Goal: Task Accomplishment & Management: Manage account settings

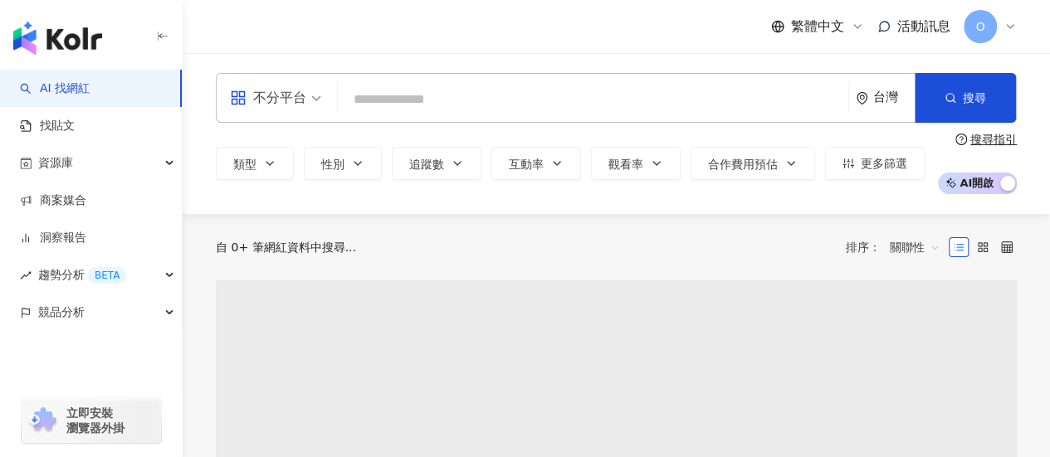
click at [583, 101] on input "search" at bounding box center [592, 100] width 497 height 32
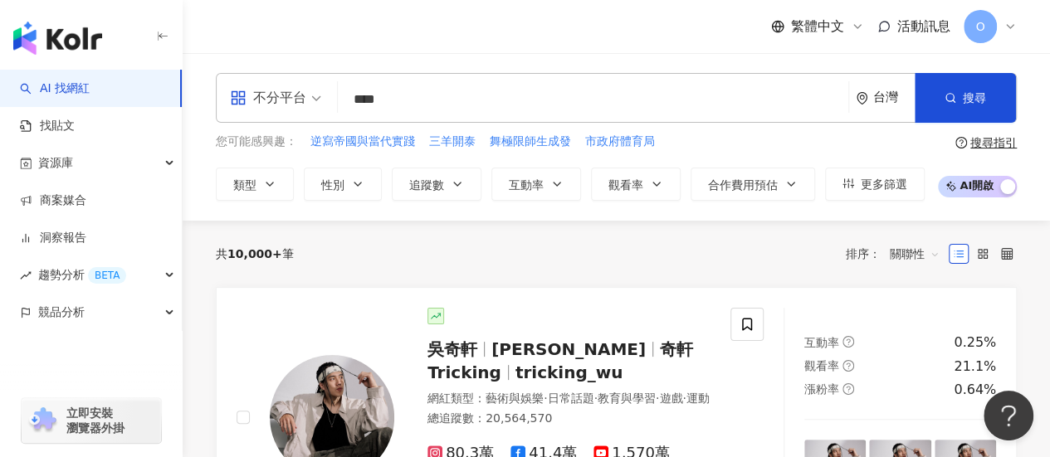
type input "***"
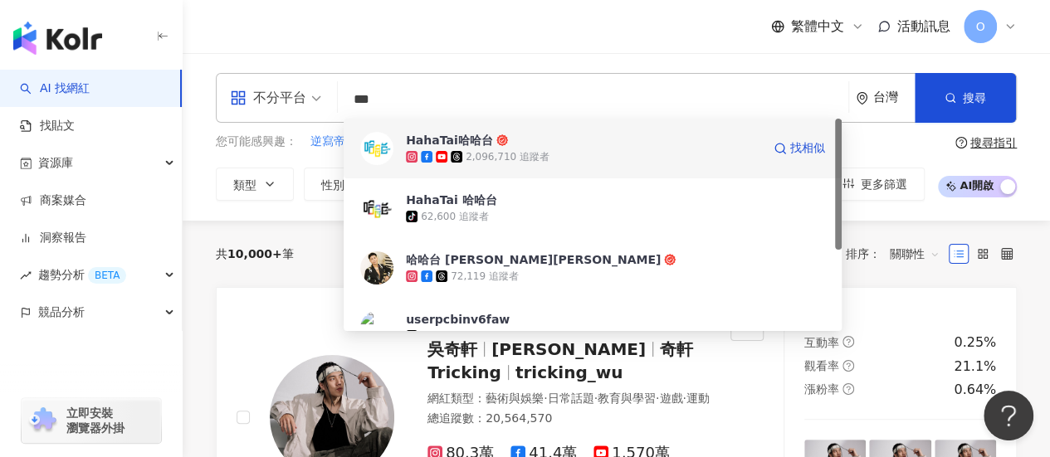
click at [595, 160] on div "2,096,710 追蹤者" at bounding box center [583, 157] width 355 height 17
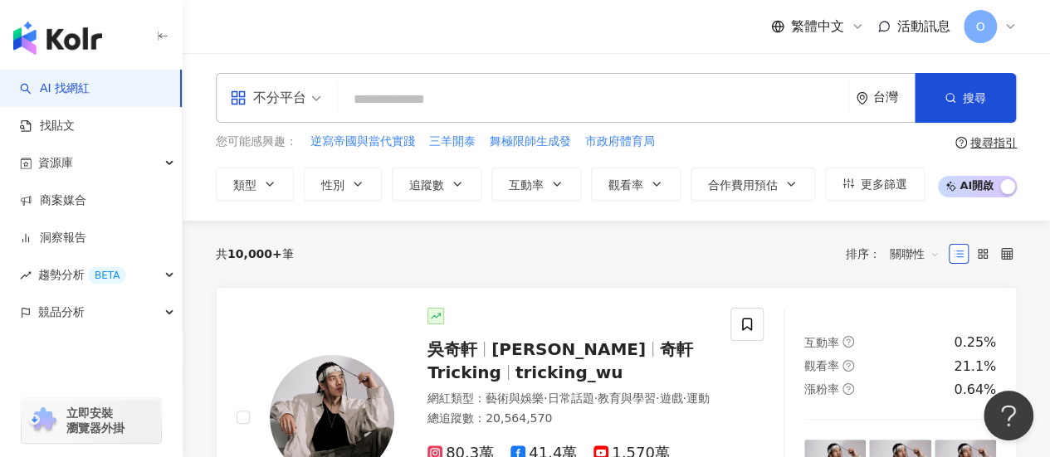
click at [429, 99] on input "search" at bounding box center [592, 100] width 497 height 32
type input "***"
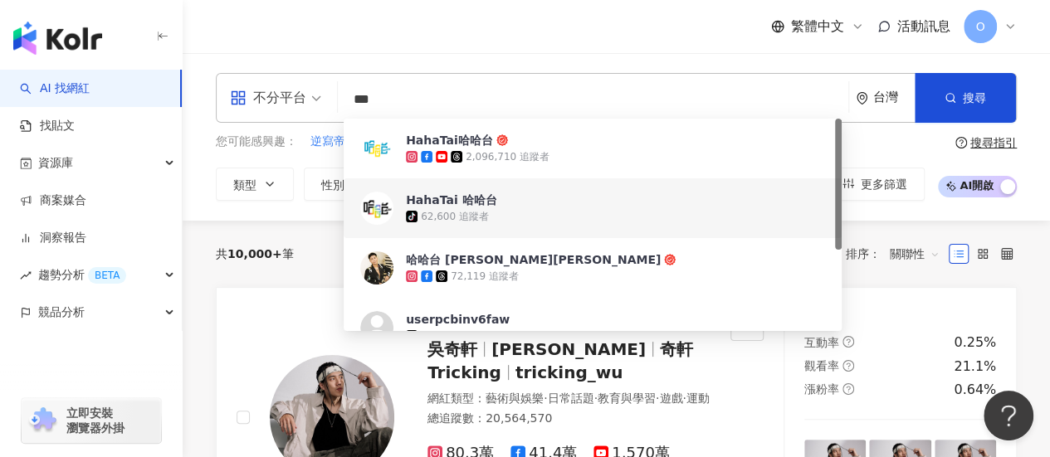
click at [524, 201] on span "HahaTai 哈哈台" at bounding box center [583, 200] width 355 height 17
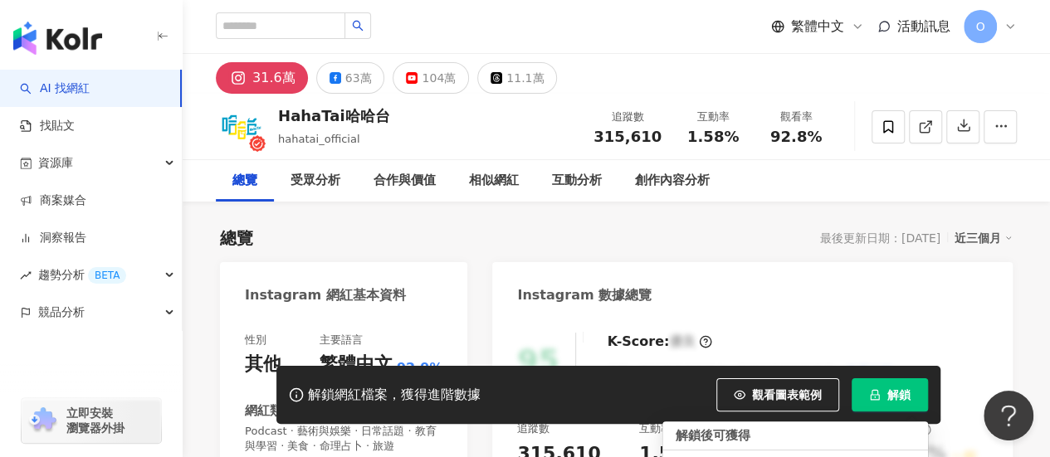
click at [882, 396] on button "解鎖" at bounding box center [889, 394] width 76 height 33
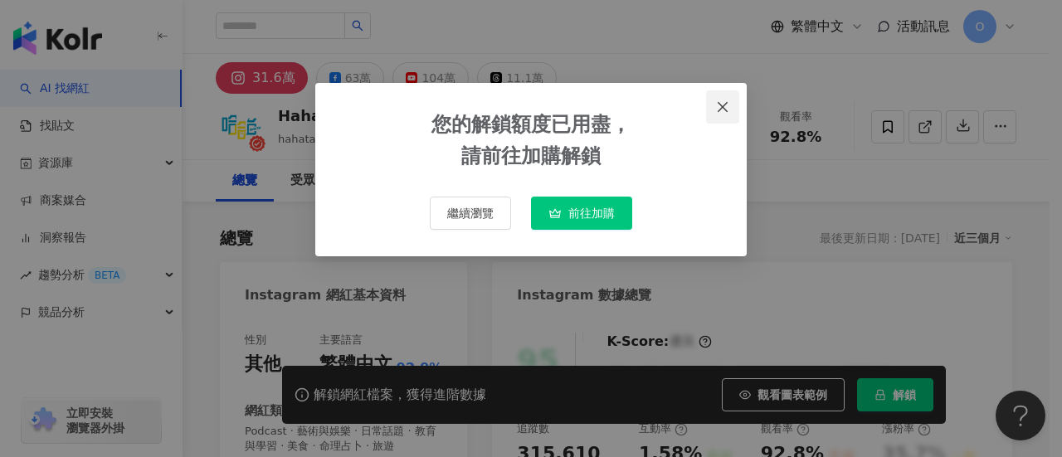
click at [734, 101] on span "Close" at bounding box center [722, 106] width 33 height 13
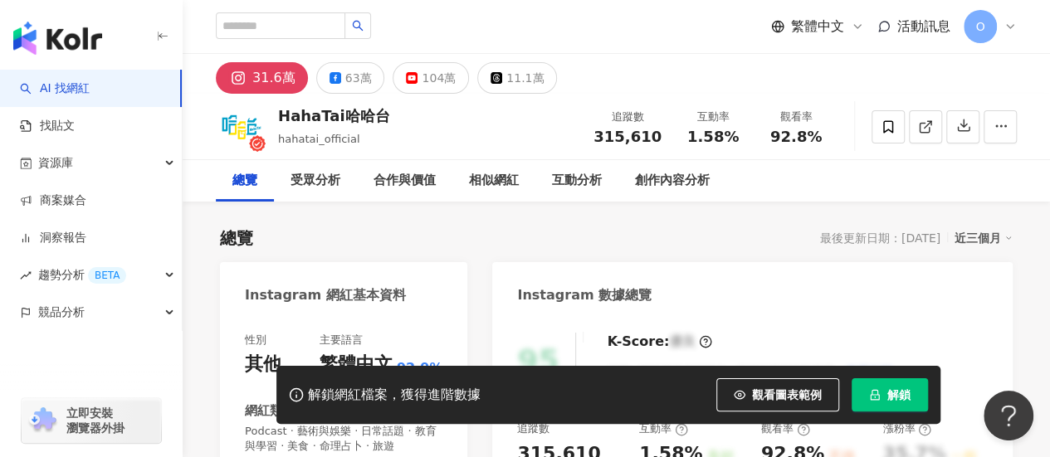
click at [991, 12] on div "O" at bounding box center [989, 26] width 53 height 33
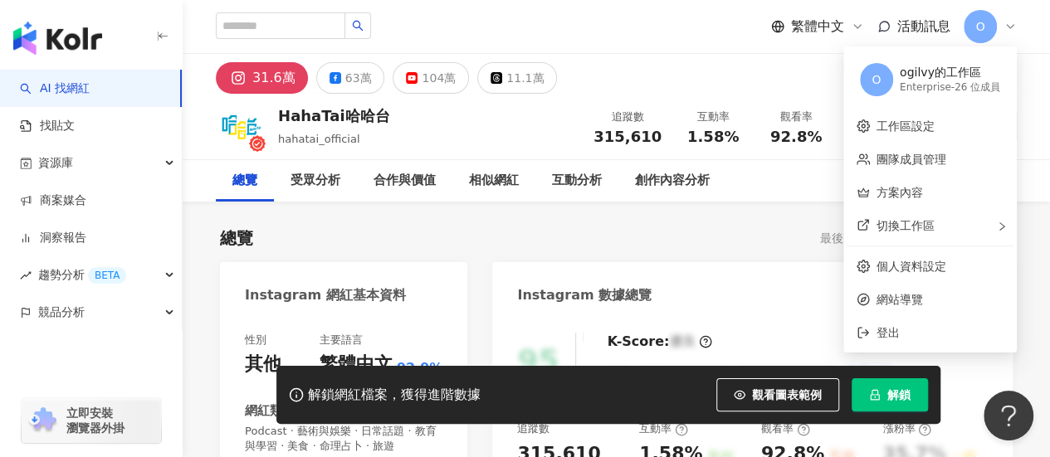
click at [734, 237] on div "總覽 最後更新日期：2025/8/10 近三個月" at bounding box center [616, 238] width 793 height 23
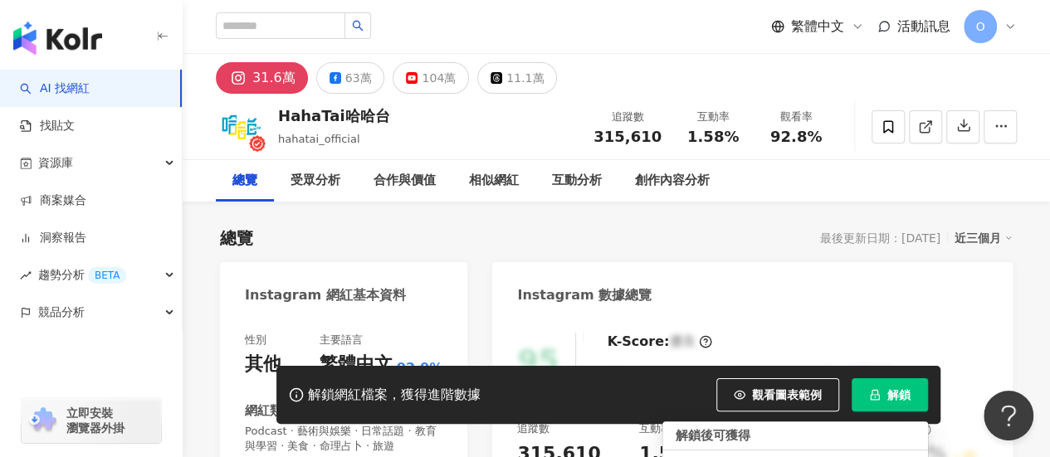
click at [863, 388] on button "解鎖" at bounding box center [889, 394] width 76 height 33
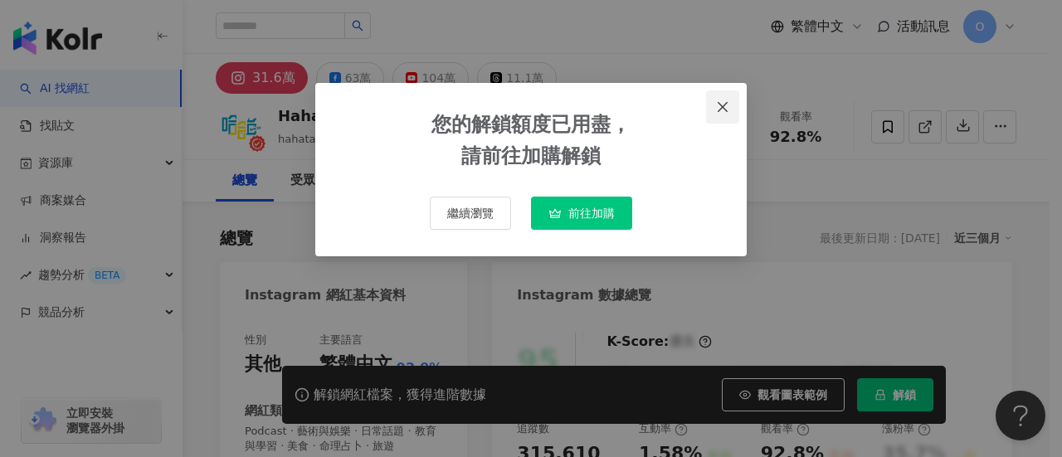
click at [725, 102] on icon "close" at bounding box center [722, 106] width 13 height 13
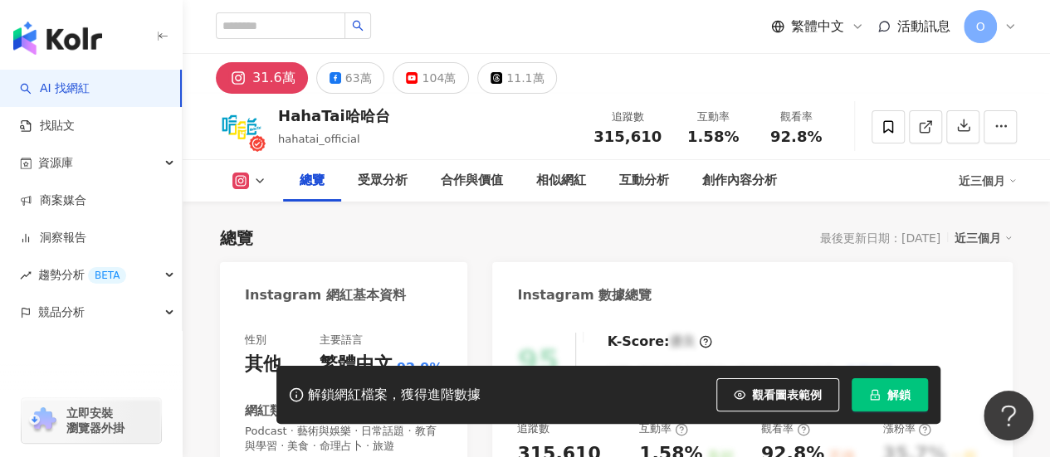
click at [885, 386] on button "解鎖" at bounding box center [889, 394] width 76 height 33
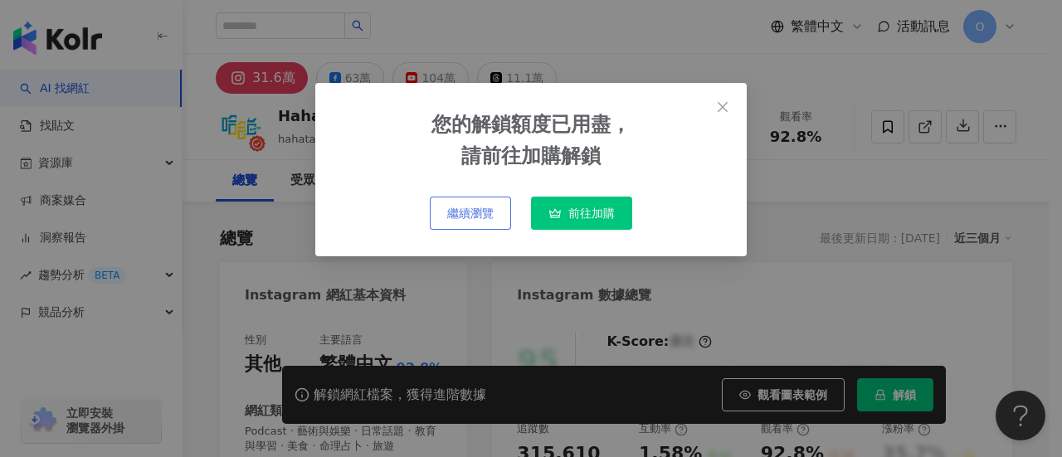
click at [450, 198] on button "繼續瀏覽" at bounding box center [470, 213] width 81 height 33
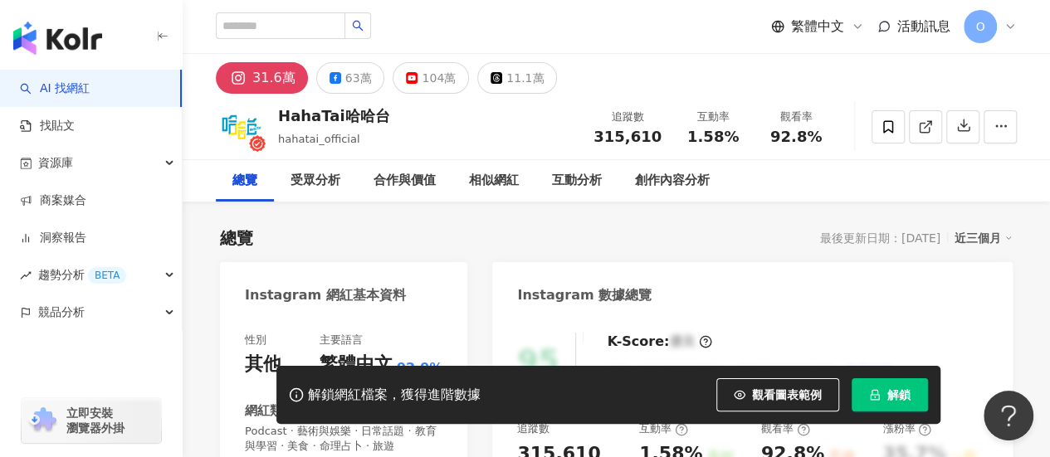
click at [1007, 25] on icon at bounding box center [1010, 26] width 7 height 3
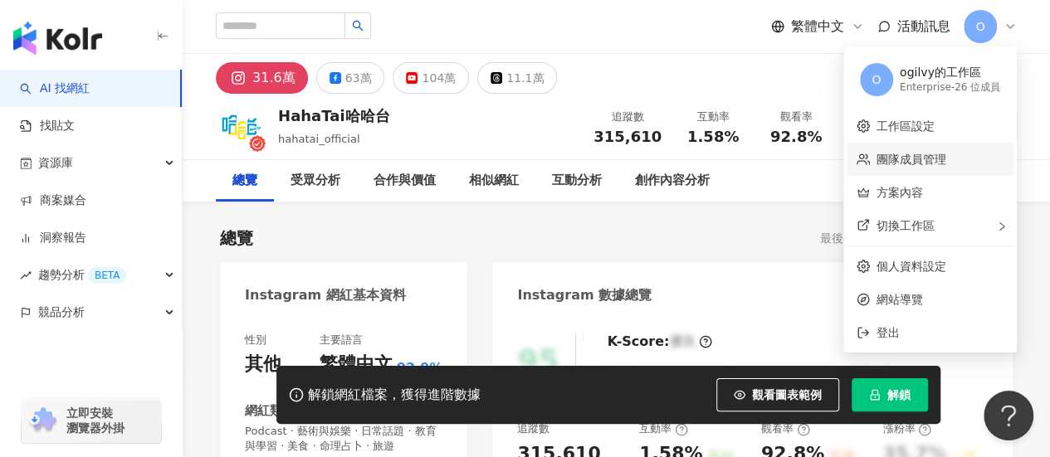
click at [929, 155] on link "團隊成員管理" at bounding box center [911, 159] width 70 height 13
